Goal: Find specific page/section: Find specific page/section

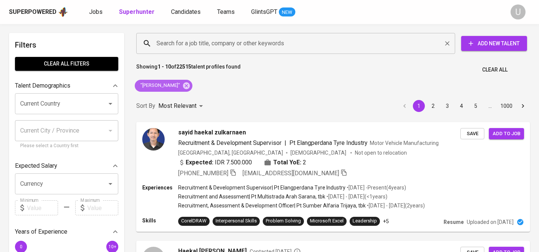
click at [190, 87] on icon at bounding box center [186, 85] width 7 height 7
click at [201, 46] on input "Search for a job title, company or other keywords" at bounding box center [298, 43] width 286 height 14
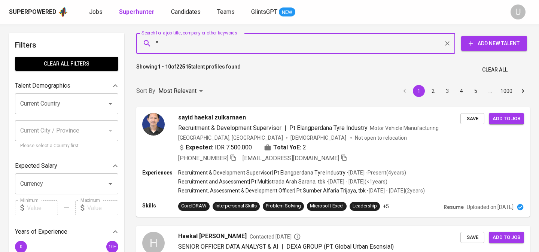
paste input "[PERSON_NAME] A"
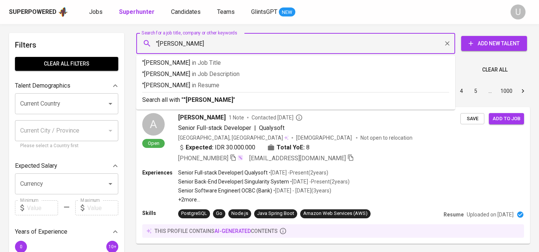
type input ""[PERSON_NAME] A""
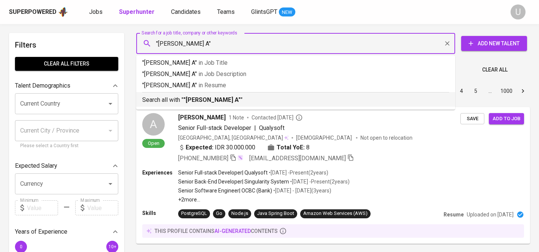
click at [192, 98] on b ""[PERSON_NAME] A"" at bounding box center [211, 99] width 57 height 7
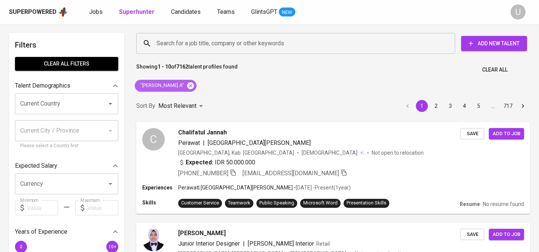
click at [187, 83] on icon at bounding box center [190, 85] width 7 height 7
click at [170, 45] on input "Search for a job title, company or other keywords" at bounding box center [298, 43] width 286 height 14
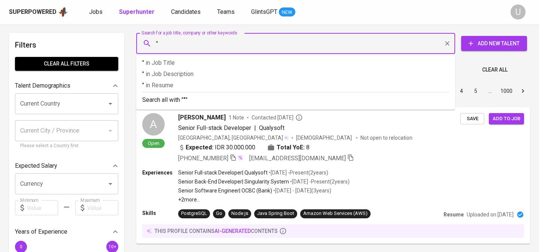
paste input "[PERSON_NAME] [PERSON_NAME]"
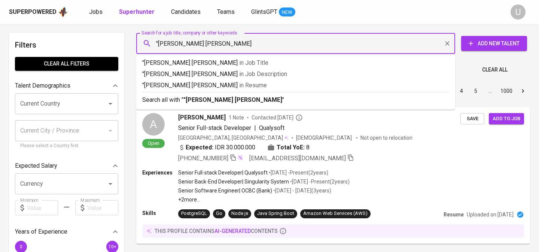
type input ""[PERSON_NAME] [PERSON_NAME]""
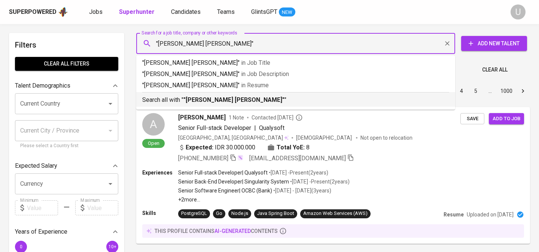
click at [195, 95] on div "Search all with " "[PERSON_NAME] [PERSON_NAME]" "" at bounding box center [295, 98] width 307 height 12
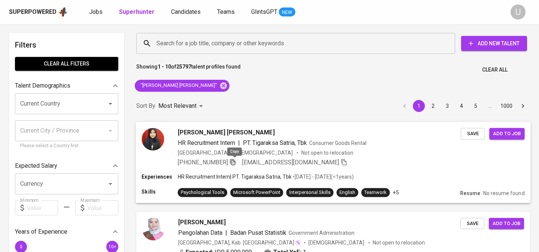
click at [236, 163] on icon "button" at bounding box center [233, 161] width 7 height 7
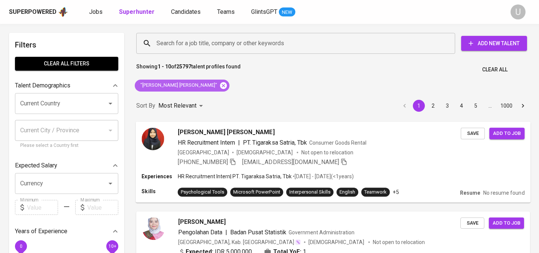
click at [220, 83] on icon at bounding box center [223, 85] width 7 height 7
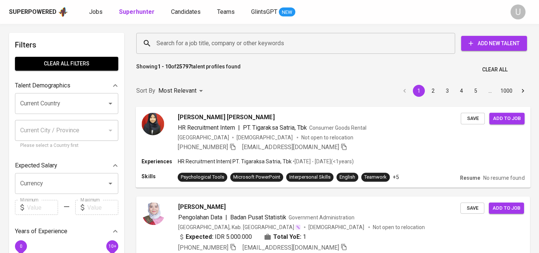
click at [199, 46] on input "Search for a job title, company or other keywords" at bounding box center [298, 43] width 286 height 14
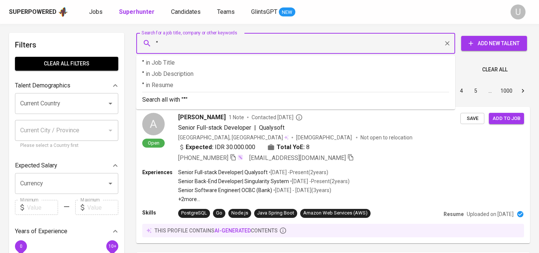
paste input "NUR [PERSON_NAME]"
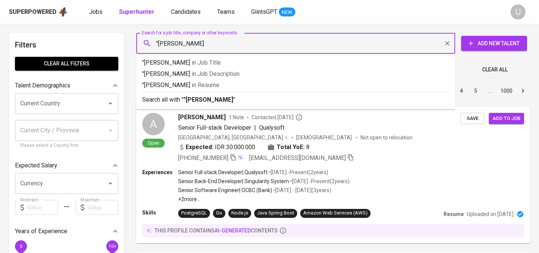
type input ""[PERSON_NAME]""
click at [219, 106] on li "Search all with " "[PERSON_NAME]" "" at bounding box center [295, 99] width 319 height 15
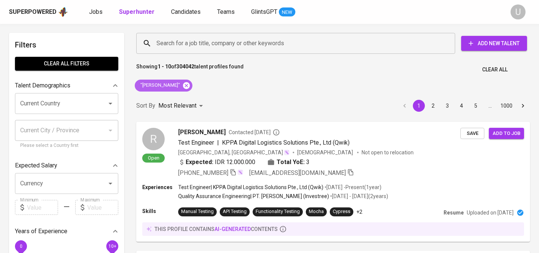
click at [190, 86] on icon at bounding box center [186, 85] width 7 height 7
click at [201, 49] on input "Search for a job title, company or other keywords" at bounding box center [298, 43] width 286 height 14
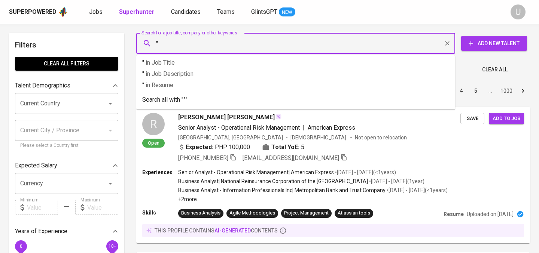
paste input "Widyani Pramesti"
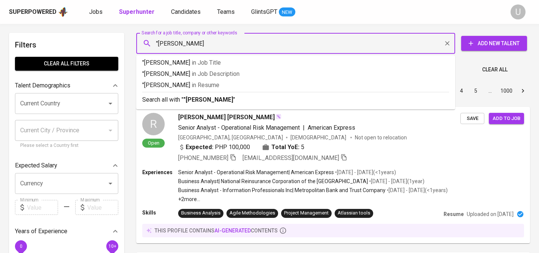
type input ""Widyani Pramesti""
click at [210, 97] on b ""Widyani Pramesti"" at bounding box center [210, 99] width 54 height 7
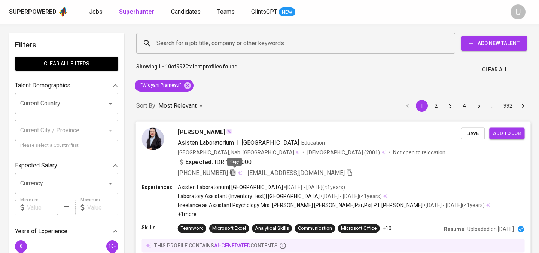
click at [235, 172] on icon "button" at bounding box center [232, 173] width 5 height 6
click at [186, 141] on span "Asisten Laboratorium" at bounding box center [206, 142] width 56 height 7
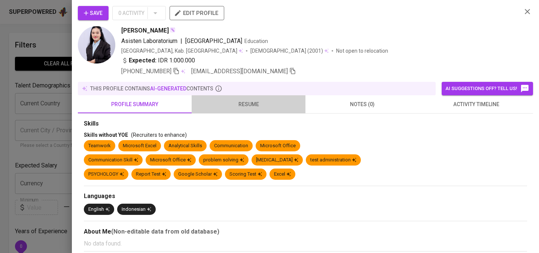
click at [255, 104] on span "resume" at bounding box center [248, 104] width 105 height 9
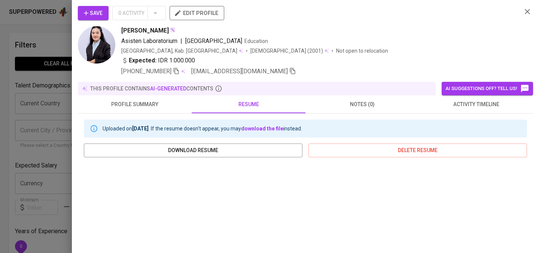
click at [526, 13] on icon "button" at bounding box center [527, 11] width 9 height 9
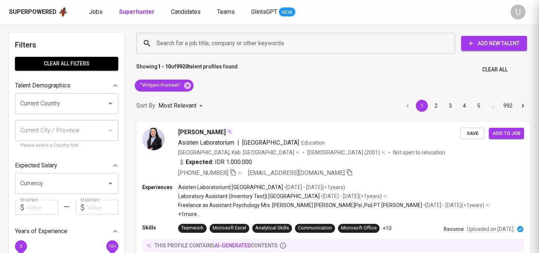
scroll to position [5, 0]
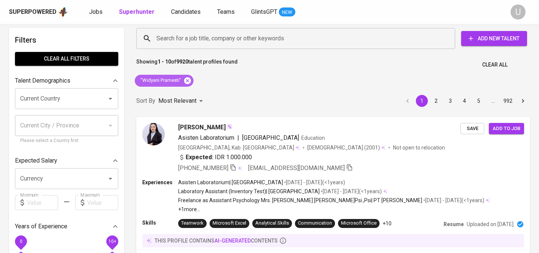
click at [186, 81] on icon at bounding box center [187, 80] width 7 height 7
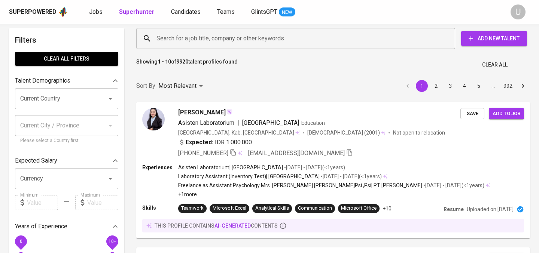
click at [188, 45] on input "Search for a job title, company or other keywords" at bounding box center [298, 38] width 286 height 14
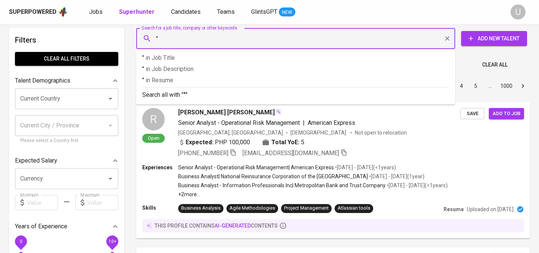
paste input "Kamila Putri Azzahra"
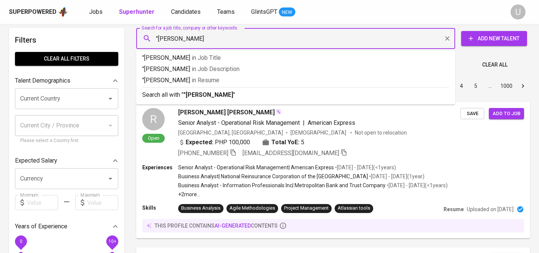
type input ""Kamila Putri Azzahra""
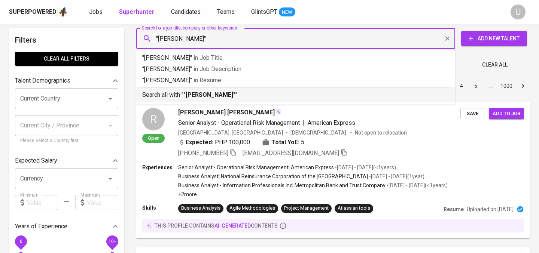
click at [192, 98] on b ""Kamila Putri Azzahra"" at bounding box center [209, 94] width 52 height 7
